Goal: Task Accomplishment & Management: Use online tool/utility

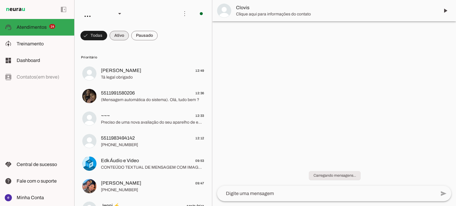
click at [120, 35] on span at bounding box center [119, 36] width 19 height 14
